Goal: Check status: Check status

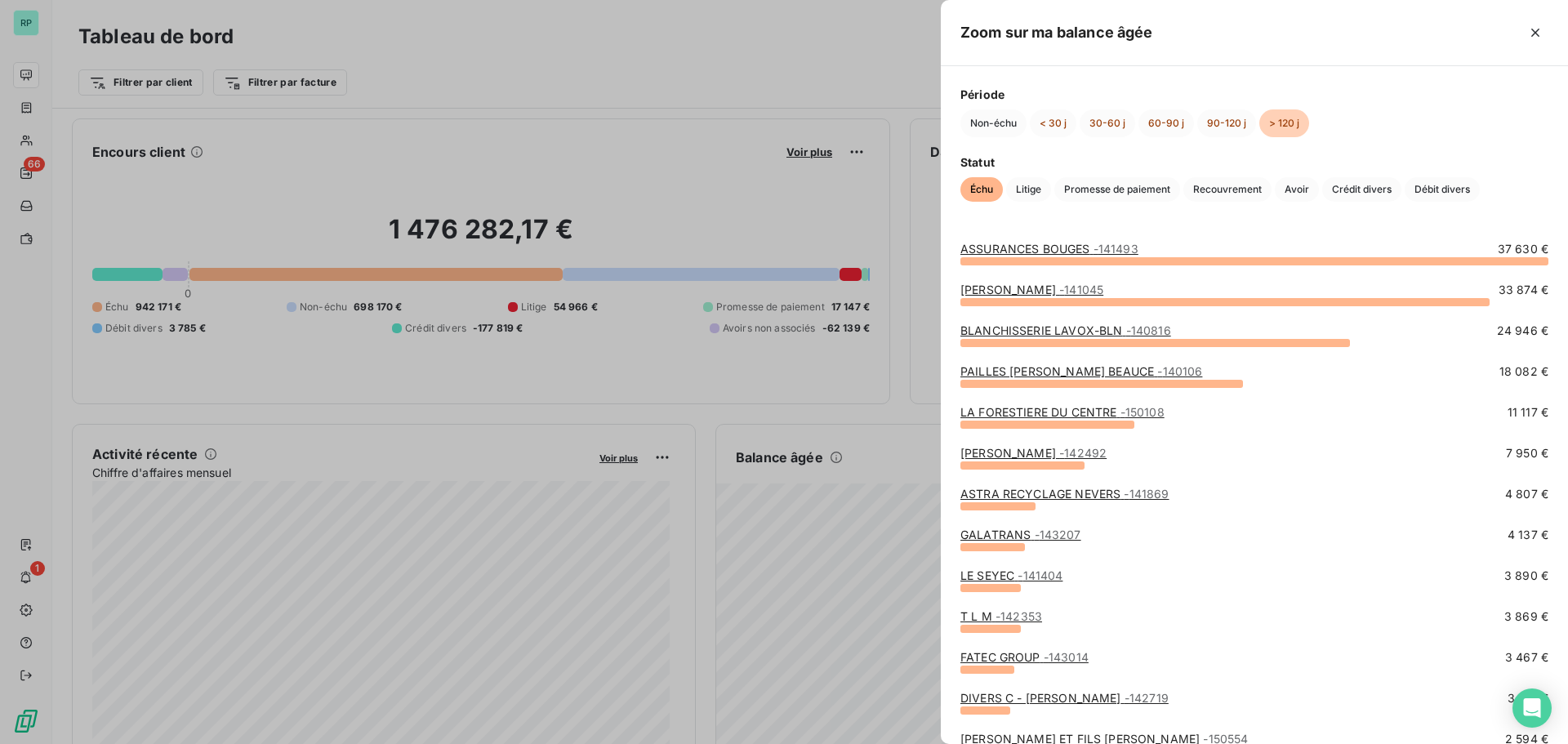
scroll to position [83, 0]
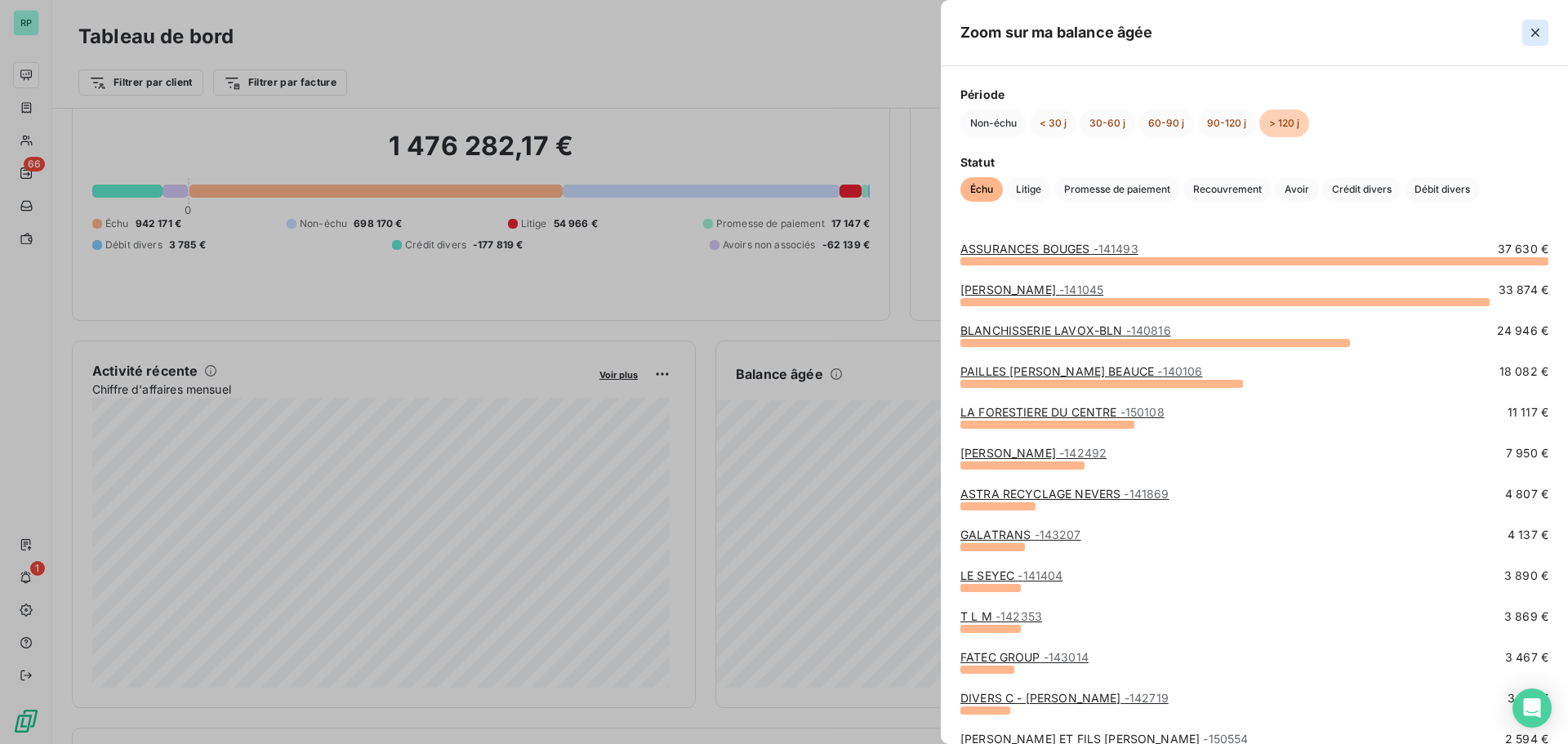
click at [1542, 37] on icon "button" at bounding box center [1535, 32] width 16 height 16
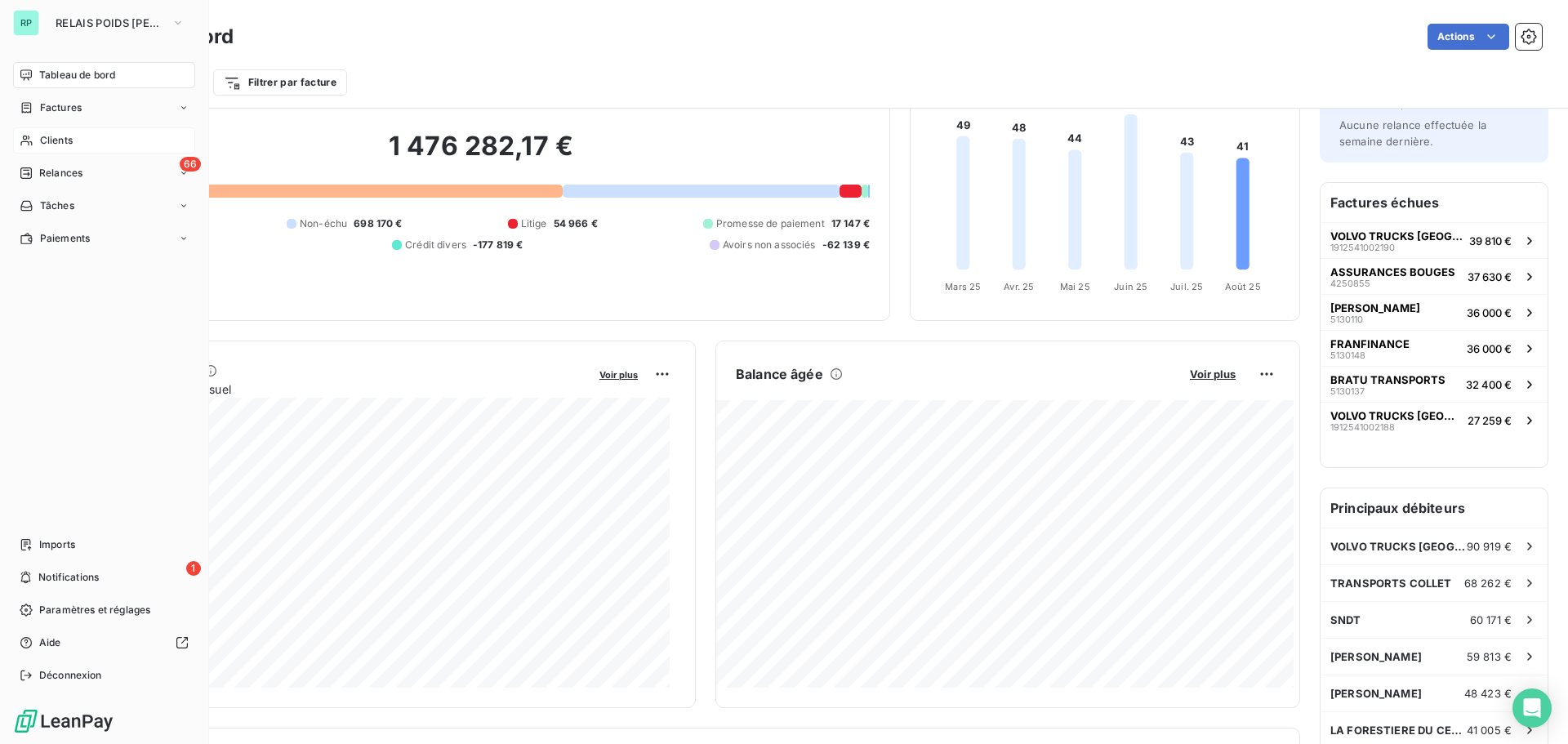
click at [78, 137] on div "Clients" at bounding box center [104, 141] width 182 height 26
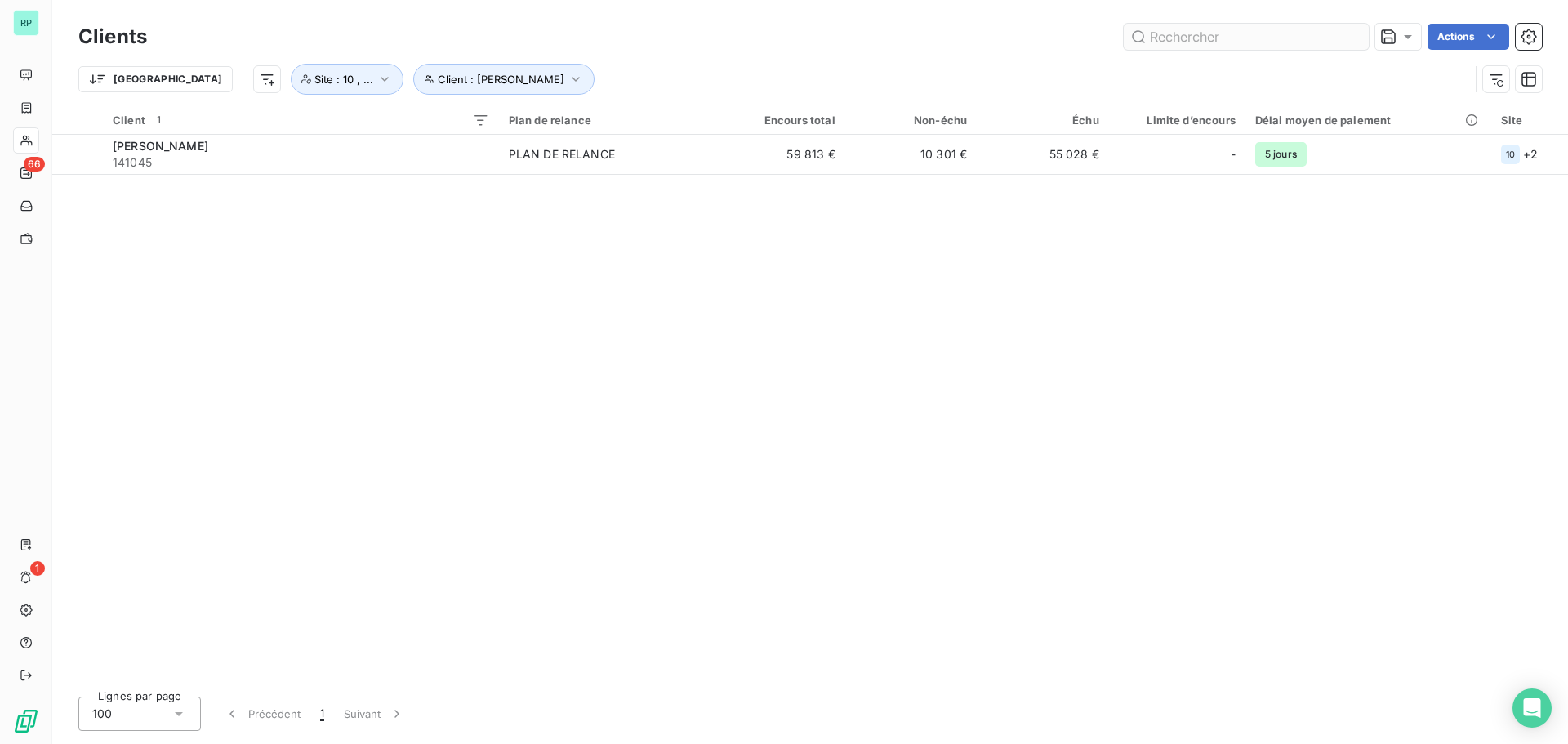
click at [1228, 38] on input "text" at bounding box center [1246, 37] width 245 height 26
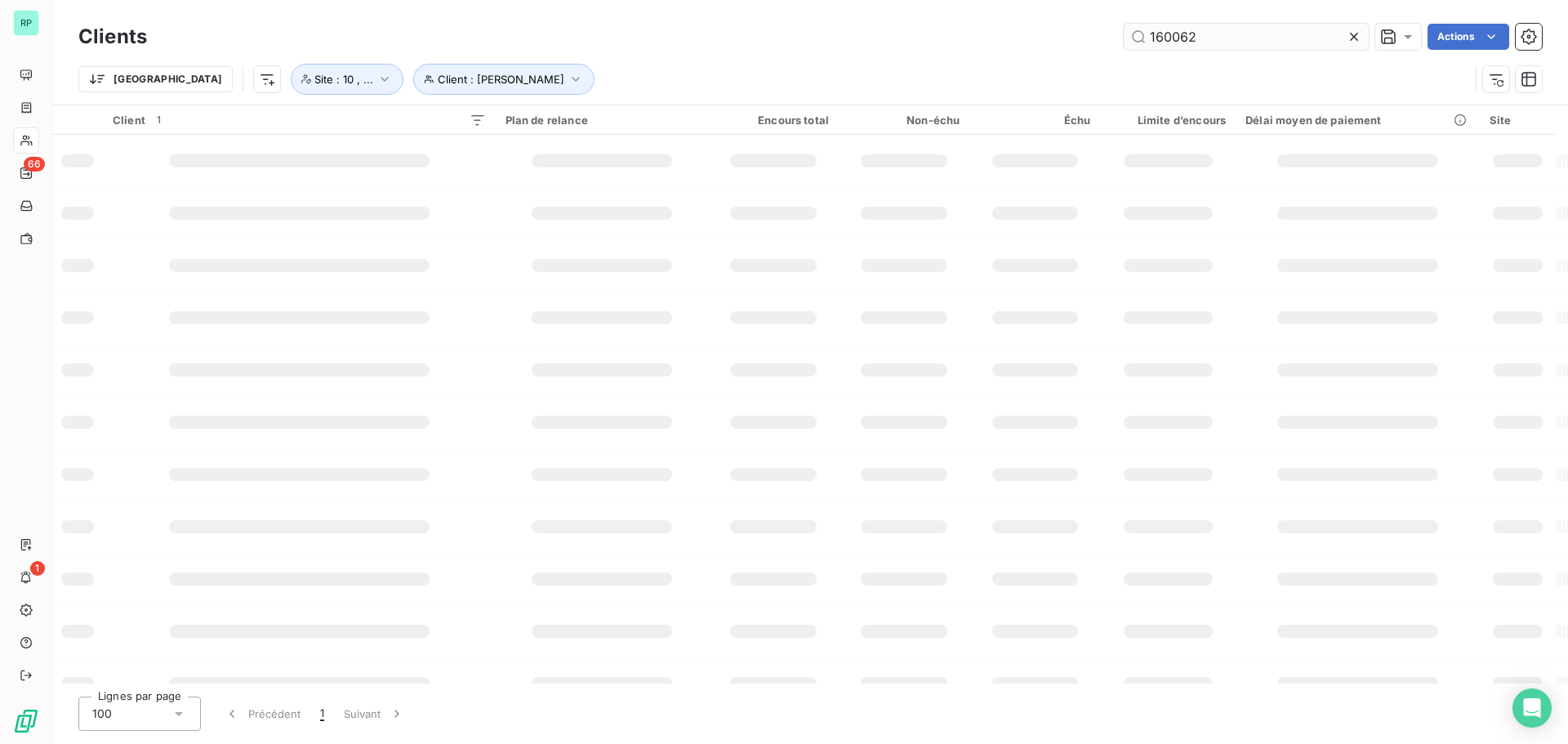
type input "160062"
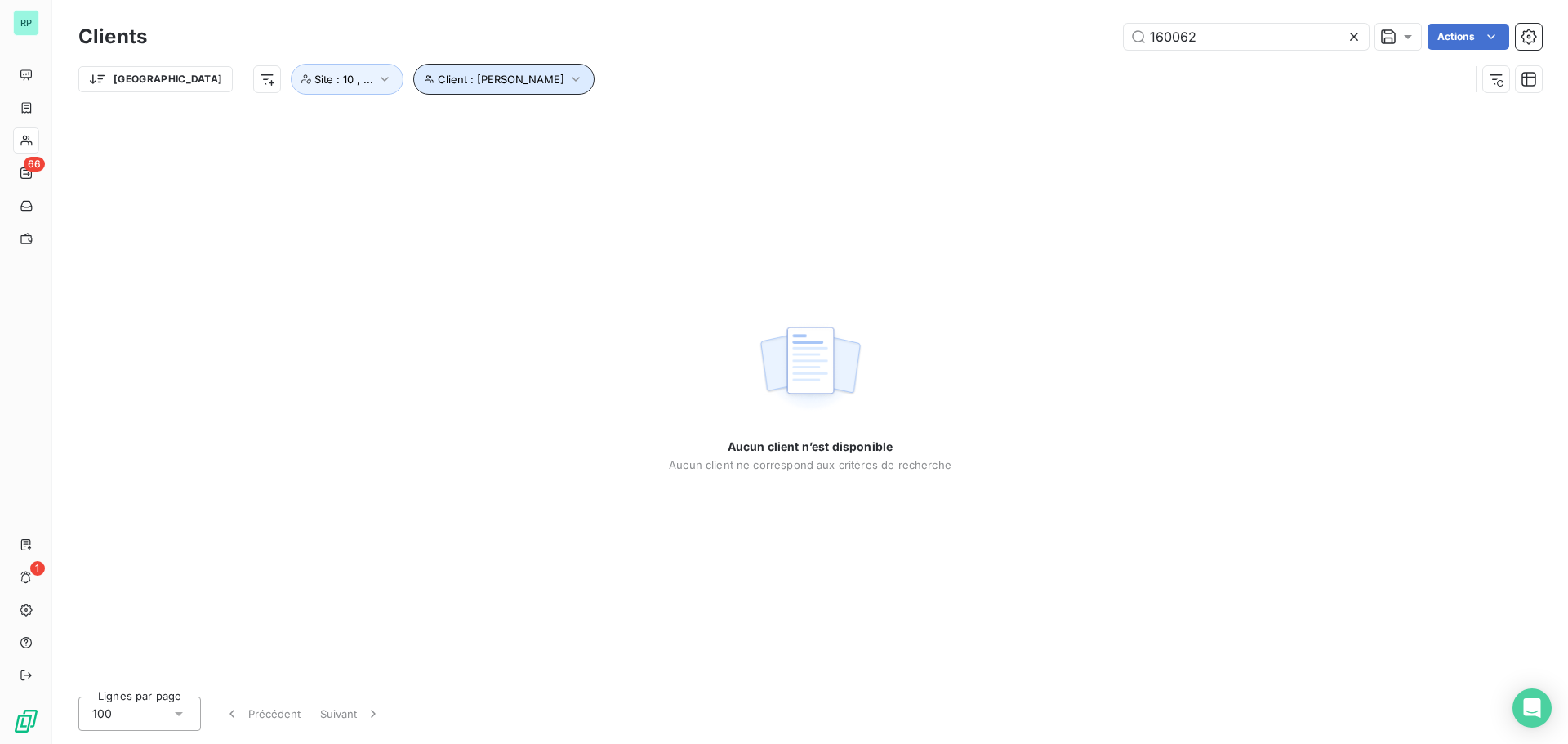
click at [568, 76] on icon "button" at bounding box center [575, 78] width 16 height 16
click at [726, 123] on icon at bounding box center [724, 122] width 8 height 4
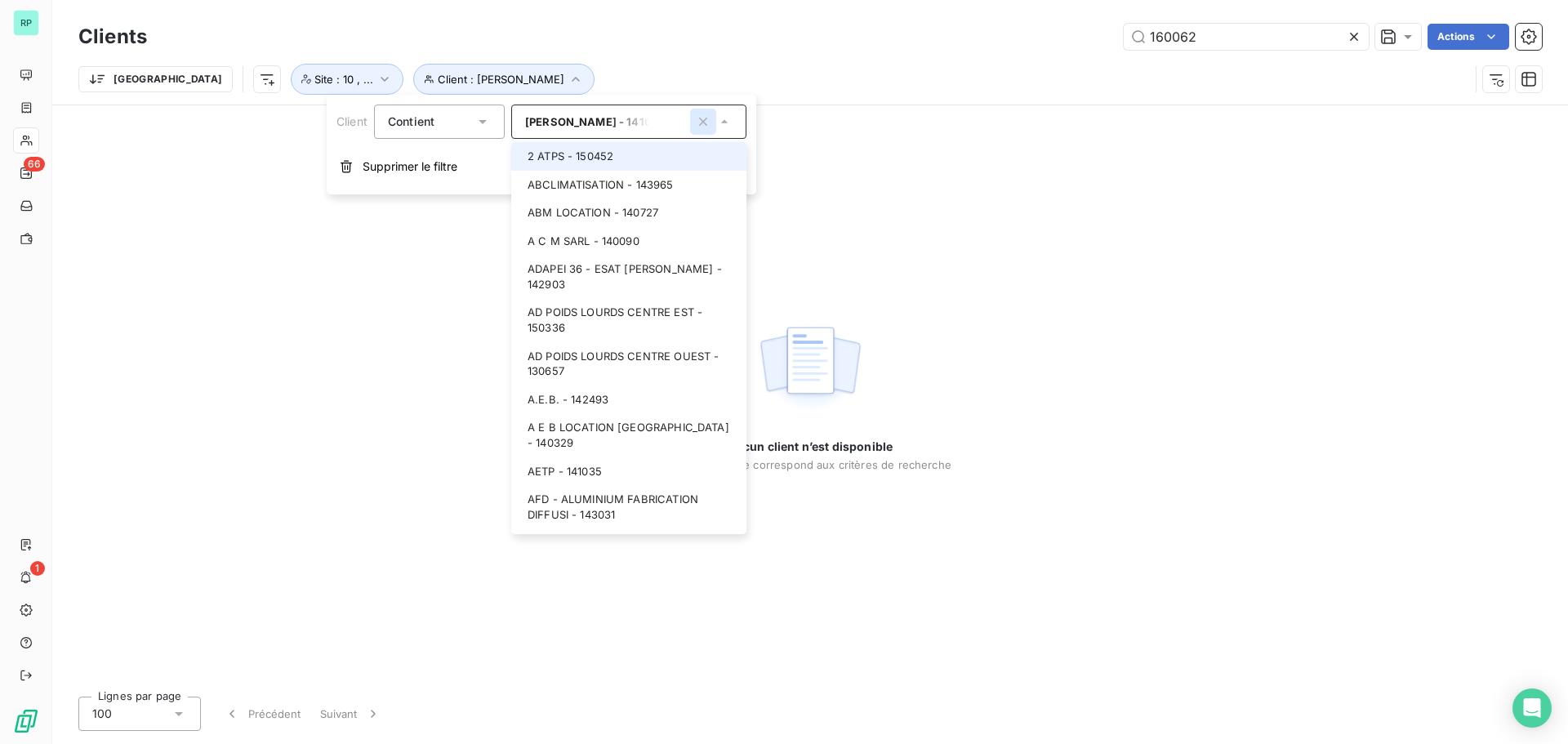
click at [711, 120] on icon "button" at bounding box center [703, 121] width 16 height 16
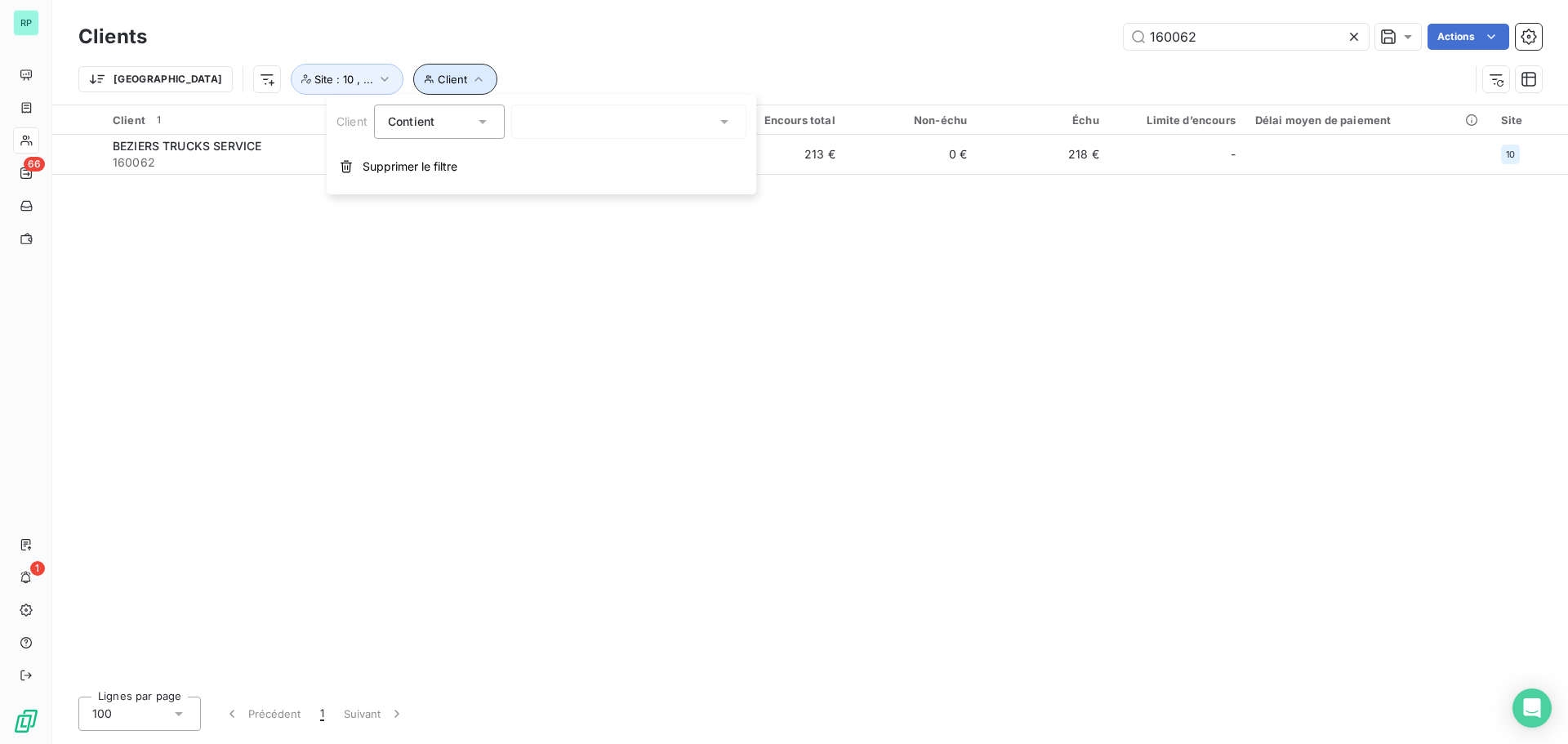
click at [471, 78] on icon "button" at bounding box center [478, 78] width 16 height 16
click at [553, 112] on div at bounding box center [628, 122] width 235 height 34
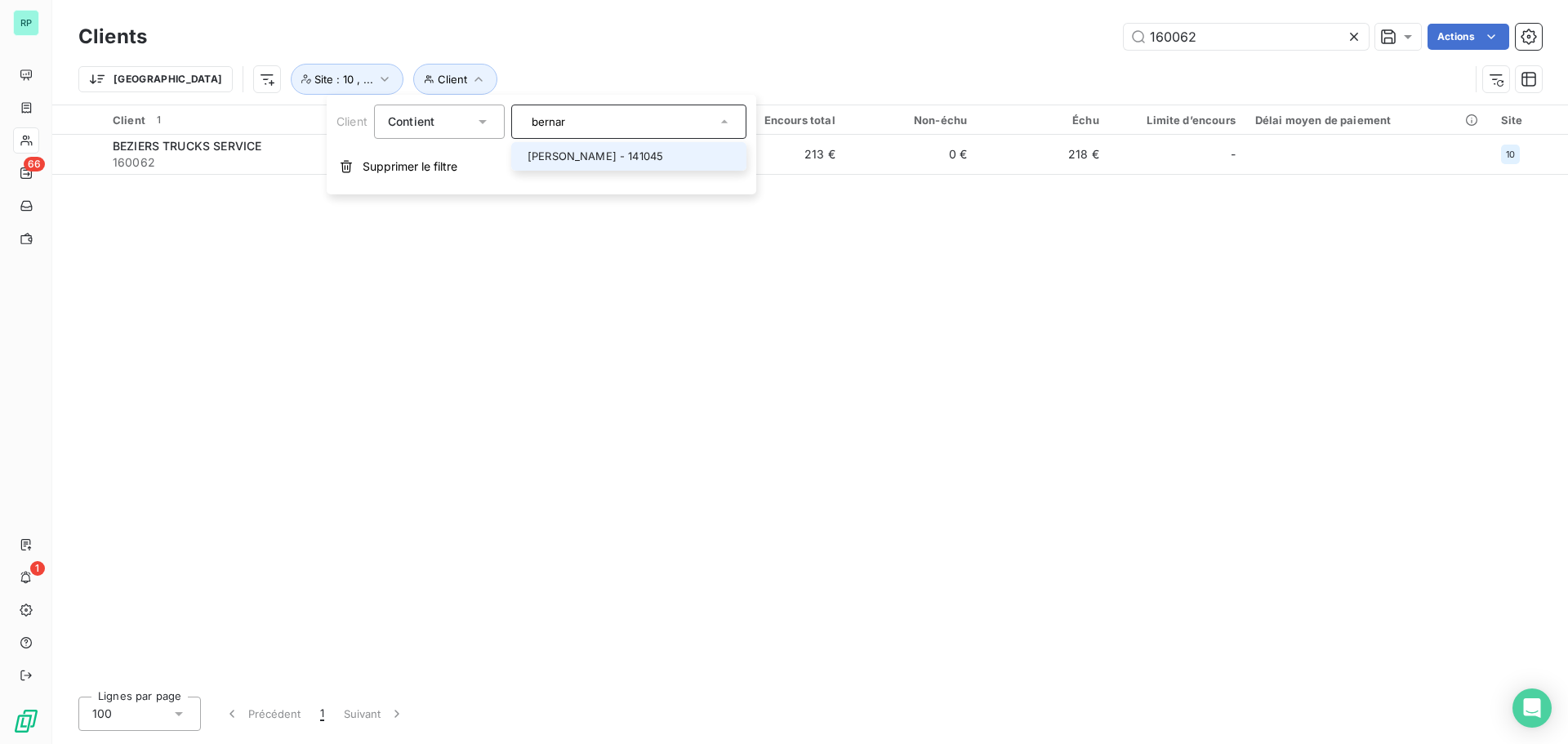
type input "bernar"
click at [521, 156] on div at bounding box center [521, 156] width 0 height 0
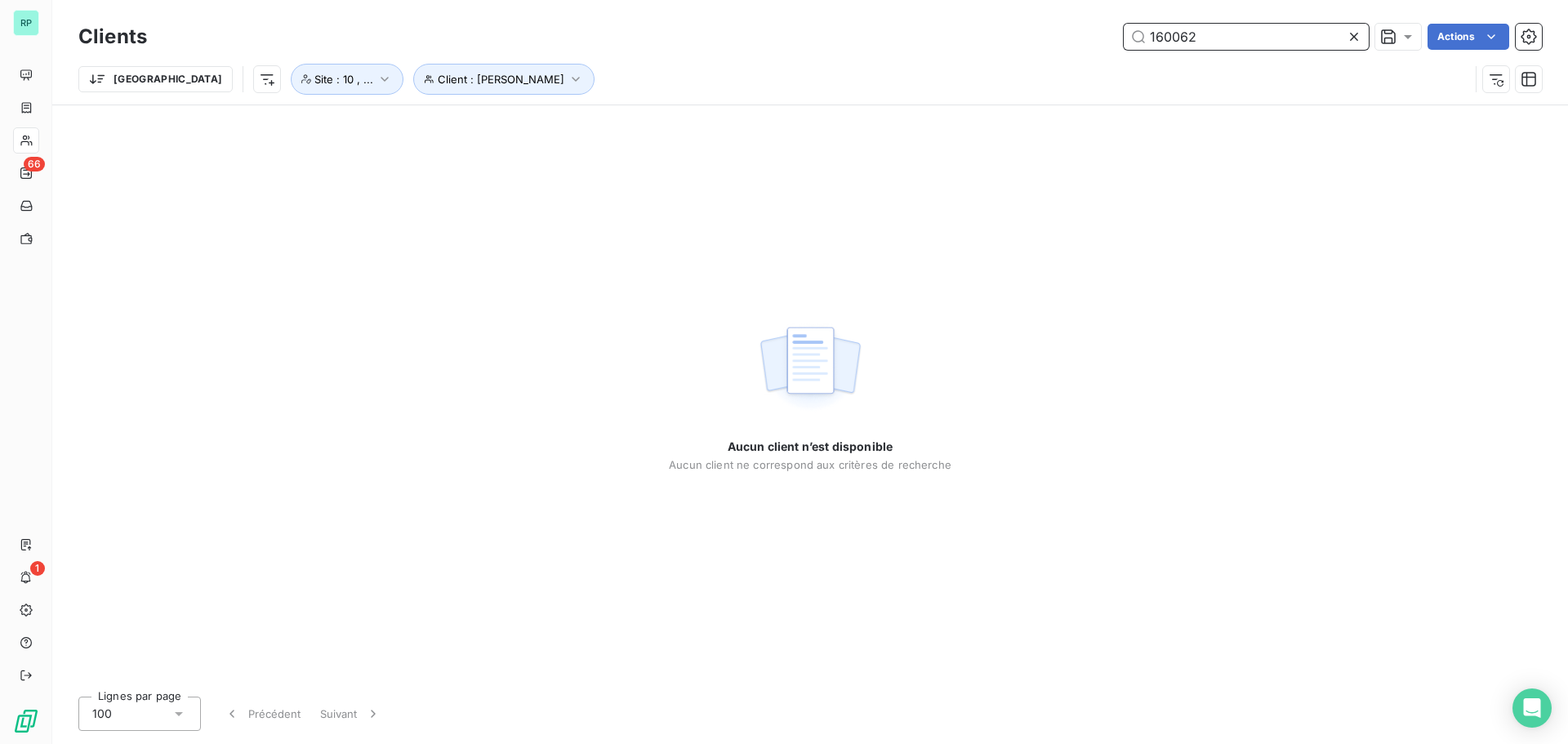
click at [1225, 43] on input "160062" at bounding box center [1246, 37] width 245 height 26
click at [1224, 41] on input "160062" at bounding box center [1246, 37] width 245 height 26
click at [1226, 41] on input "160062" at bounding box center [1246, 37] width 245 height 26
